Goal: Transaction & Acquisition: Purchase product/service

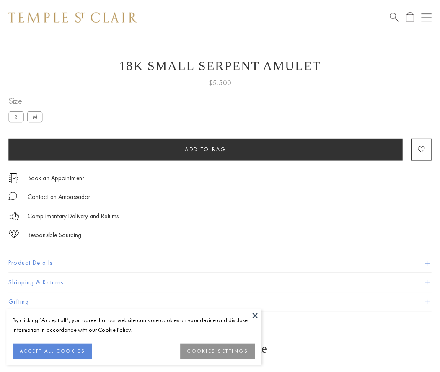
scroll to position [17, 0]
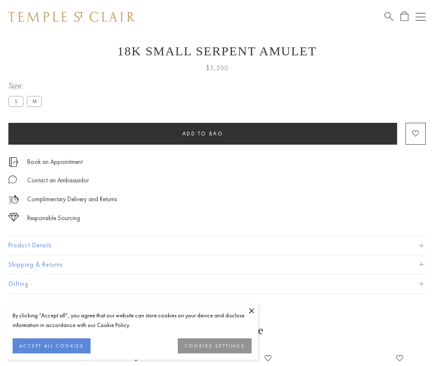
click at [202, 133] on span "Add to bag" at bounding box center [202, 133] width 41 height 7
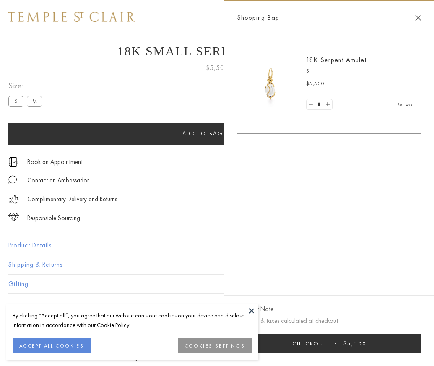
click at [356, 350] on button "Checkout $5,500" at bounding box center [329, 344] width 184 height 20
